Goal: Use online tool/utility: Use online tool/utility

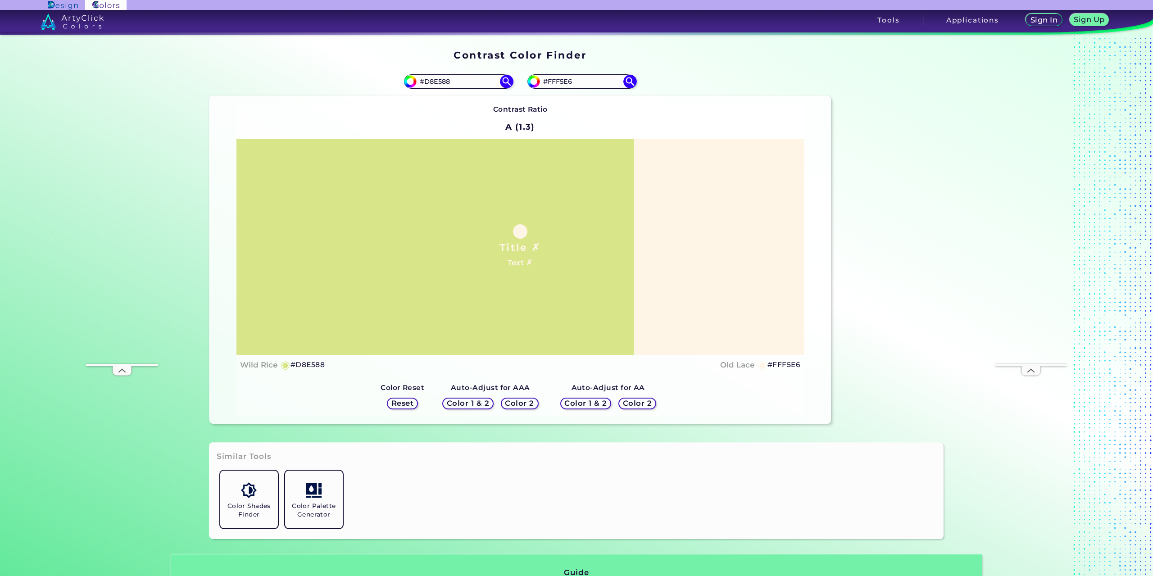
drag, startPoint x: 460, startPoint y: 81, endPoint x: 381, endPoint y: 80, distance: 78.4
click at [381, 80] on div "#d8e588 #D8E588" at bounding box center [364, 81] width 311 height 29
paste input "0450a3"
type input "0450a3"
type input "#0450a3"
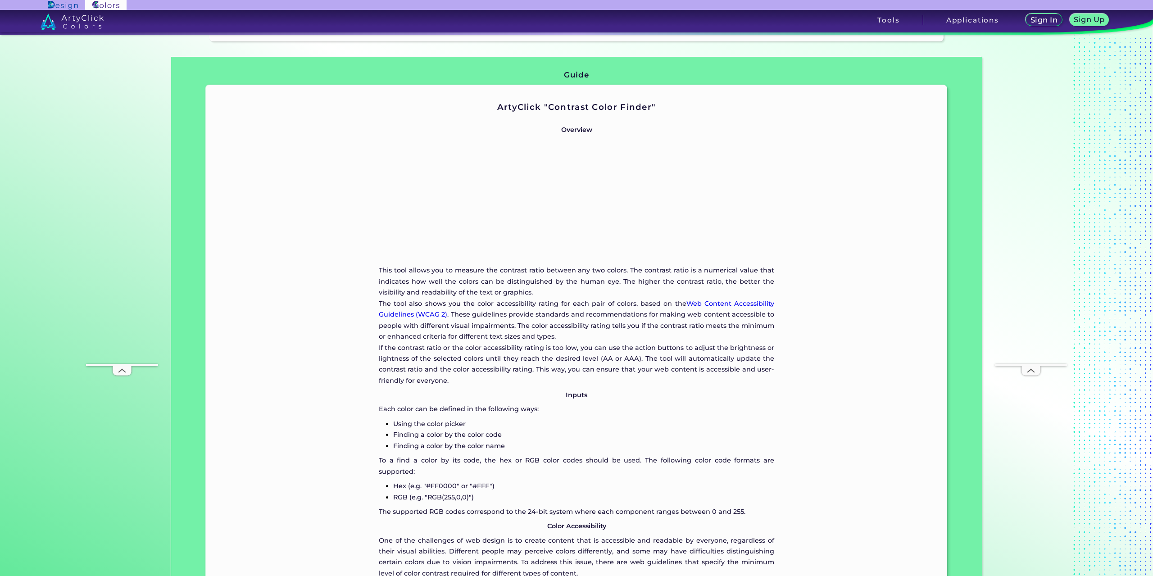
scroll to position [182, 0]
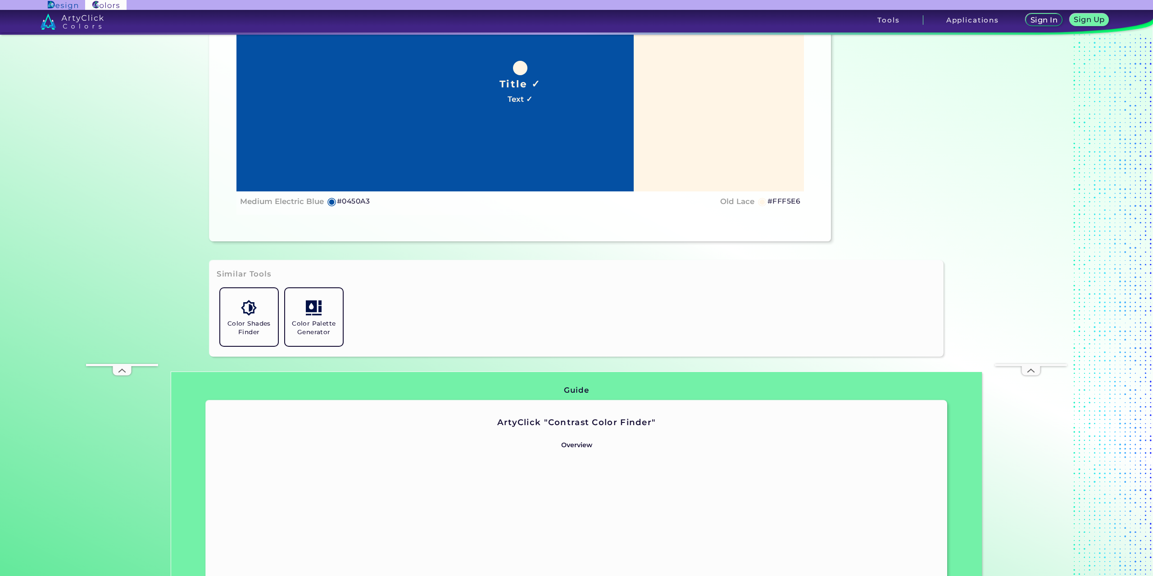
click at [249, 204] on h4 "Medium Electric Blue" at bounding box center [282, 201] width 84 height 13
drag, startPoint x: 240, startPoint y: 200, endPoint x: 322, endPoint y: 200, distance: 82.0
click at [322, 200] on div "Medium Electric Blue ◉ #0450A3" at bounding box center [305, 201] width 130 height 13
copy h4 "Medium Electric Blue"
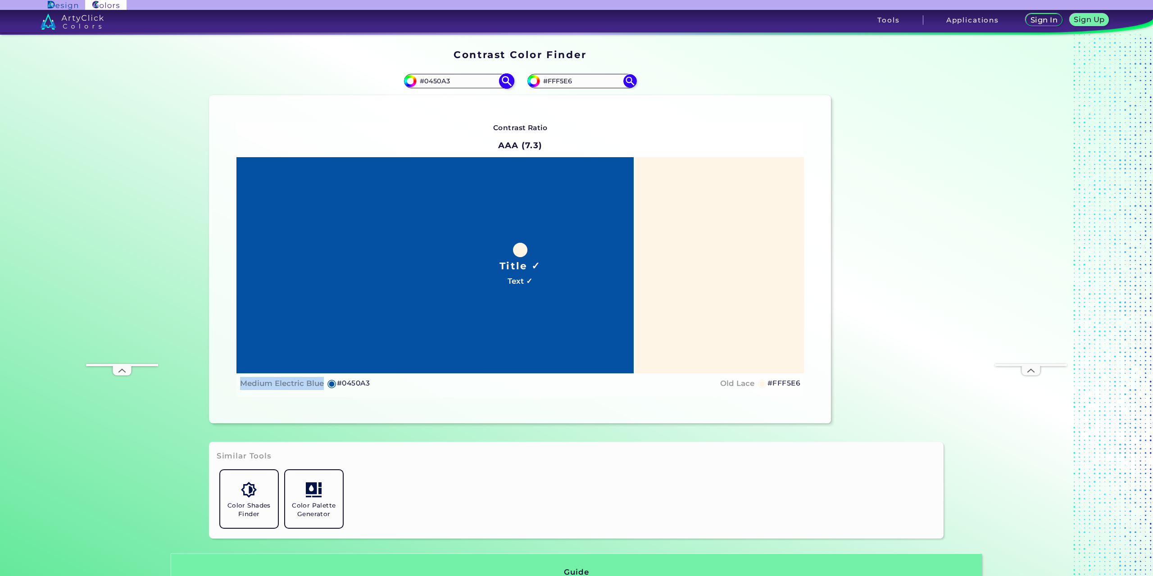
scroll to position [0, 0]
drag, startPoint x: 463, startPoint y: 79, endPoint x: 338, endPoint y: 87, distance: 125.0
click at [354, 87] on div "#0450a3 #0450A3" at bounding box center [364, 81] width 311 height 29
paste input "03487c"
click at [417, 82] on input "03487c" at bounding box center [459, 82] width 84 height 12
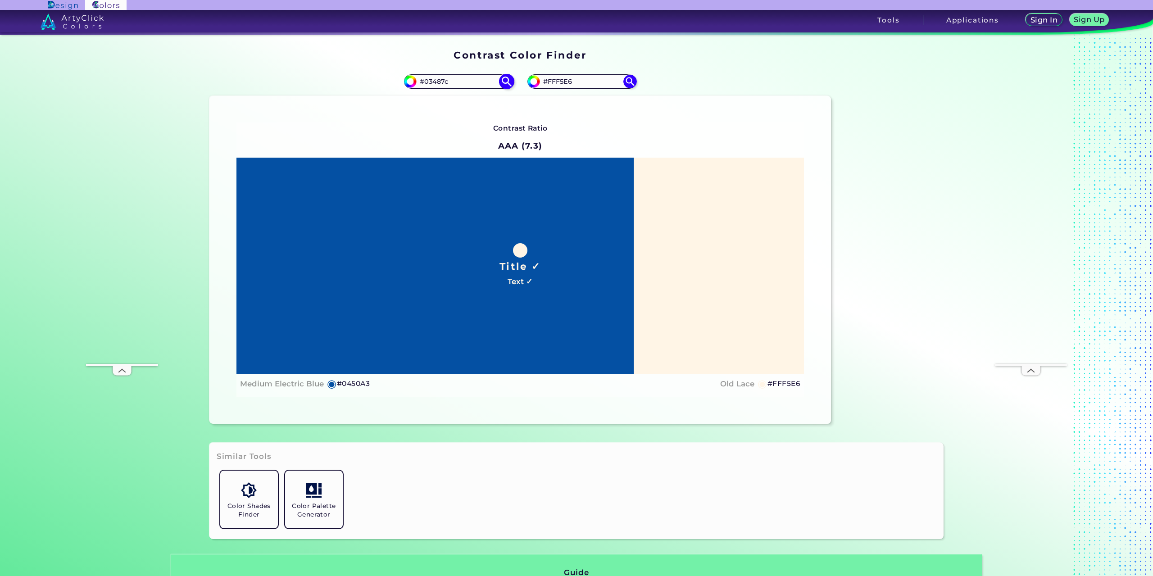
click at [466, 82] on input "#03487c" at bounding box center [459, 82] width 84 height 12
type input "#03487c"
type input "#03487C"
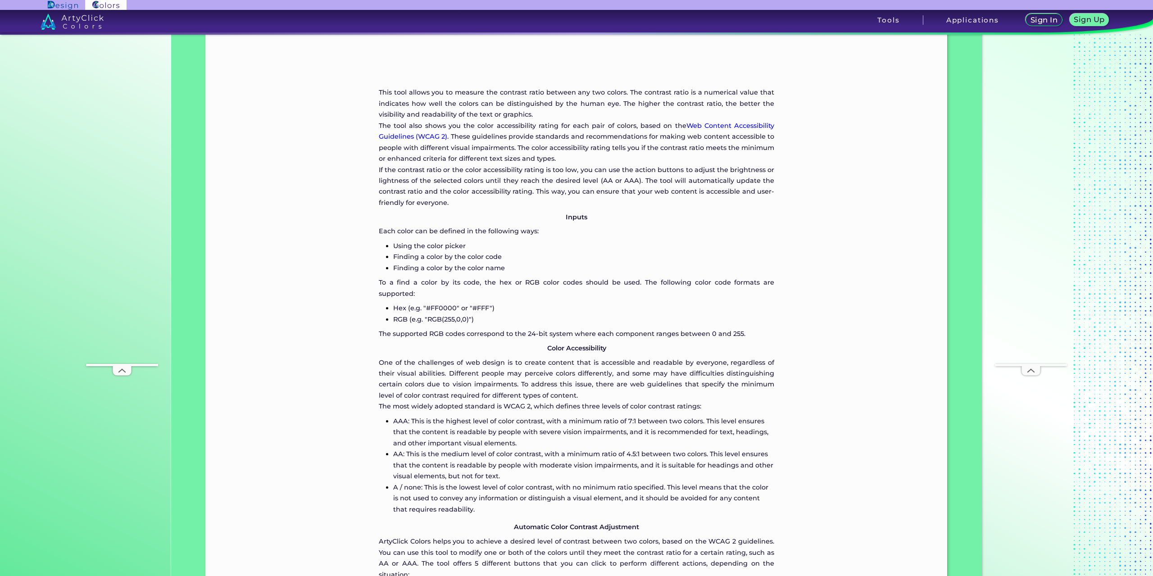
scroll to position [946, 0]
